Goal: Task Accomplishment & Management: Manage account settings

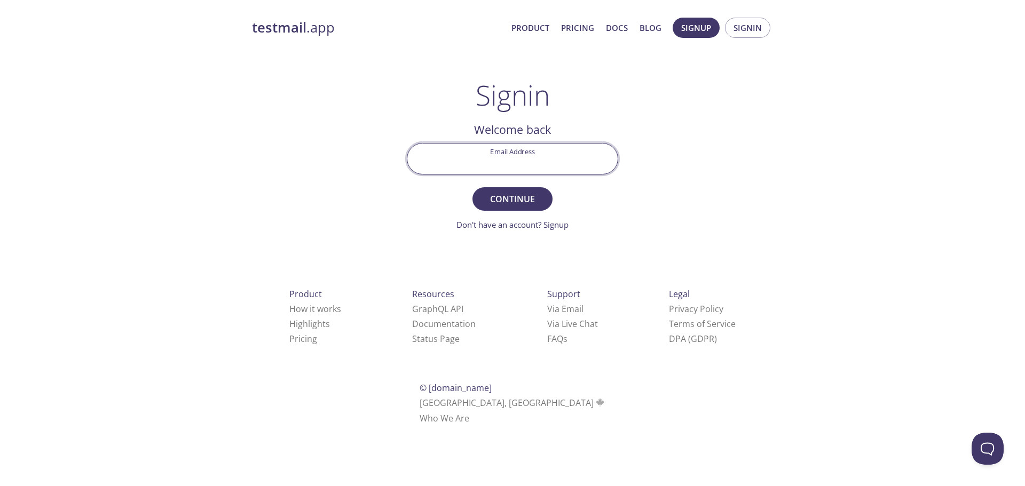
click at [473, 166] on input "Email Address" at bounding box center [512, 159] width 210 height 30
type input "[PERSON_NAME][EMAIL_ADDRESS][PERSON_NAME][DOMAIN_NAME]"
click at [472, 187] on button "Continue" at bounding box center [512, 198] width 80 height 23
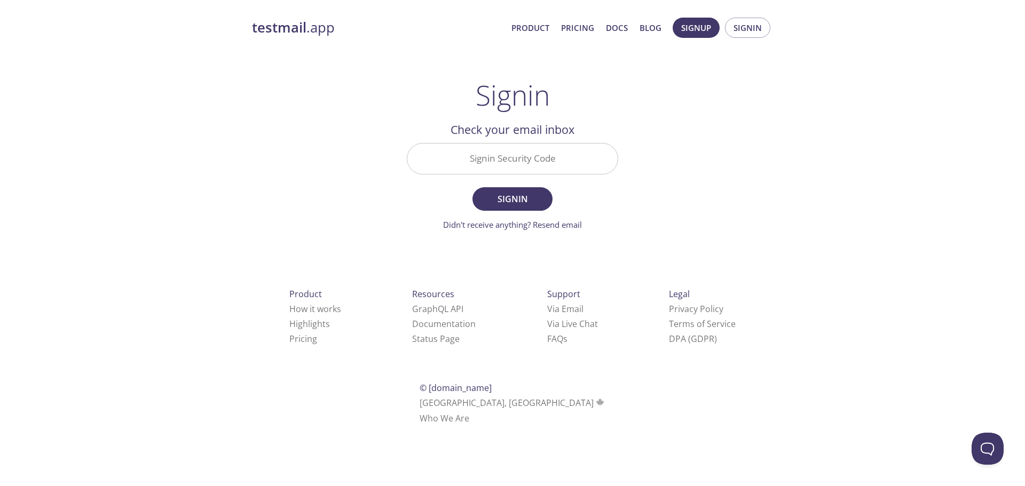
click at [515, 169] on input "Signin Security Code" at bounding box center [512, 159] width 210 height 30
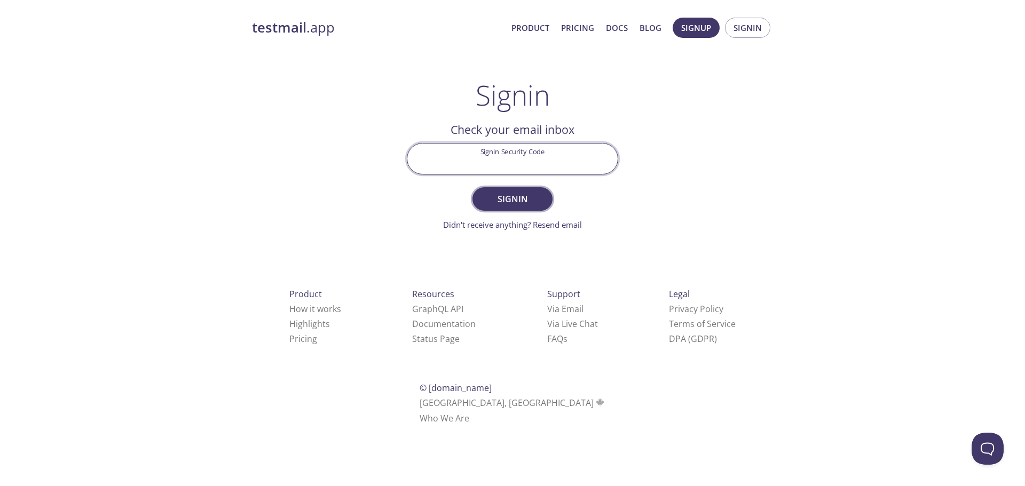
paste input "YM1JBW9"
type input "YM1JBW9"
click at [511, 202] on span "Signin" at bounding box center [512, 199] width 57 height 15
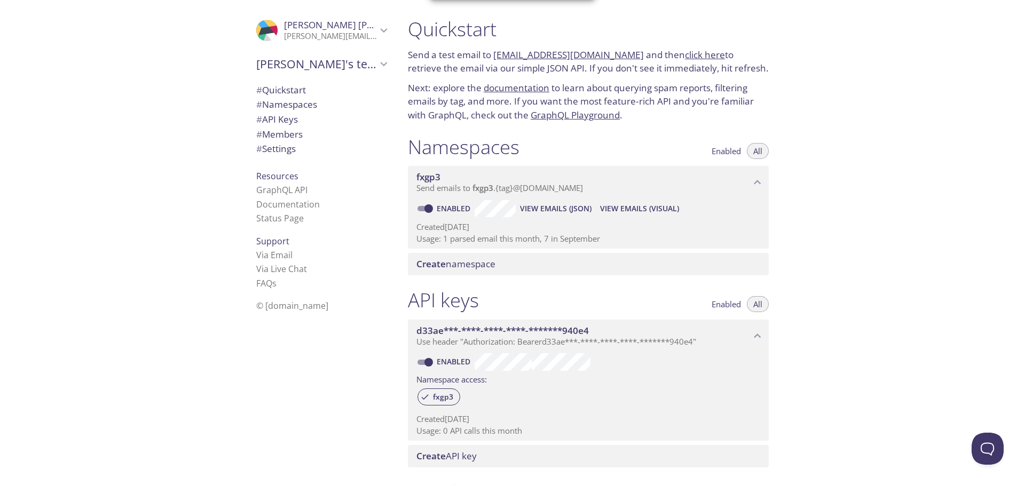
click at [579, 205] on span "View Emails (JSON)" at bounding box center [556, 208] width 72 height 13
